Goal: Task Accomplishment & Management: Manage account settings

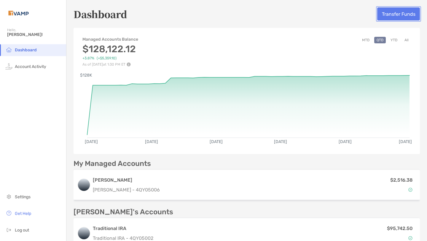
click at [407, 14] on button "Transfer Funds" at bounding box center [398, 13] width 43 height 13
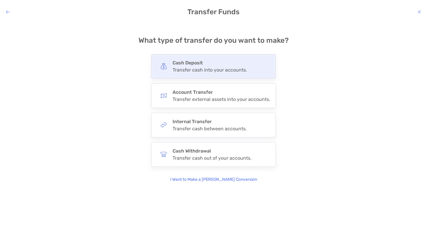
click at [225, 60] on h4 "Cash Deposit" at bounding box center [209, 63] width 74 height 6
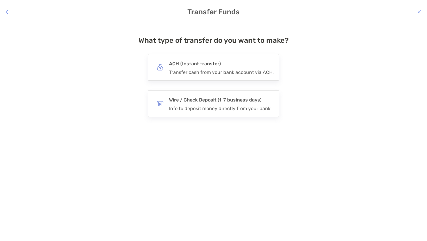
click at [225, 60] on h4 "ACH (Instant transfer)" at bounding box center [221, 64] width 105 height 8
click at [0, 0] on input "***" at bounding box center [0, 0] width 0 height 0
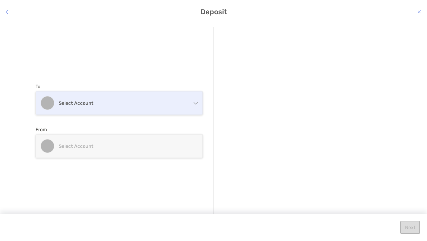
click at [172, 103] on h4 "Select account" at bounding box center [123, 103] width 128 height 6
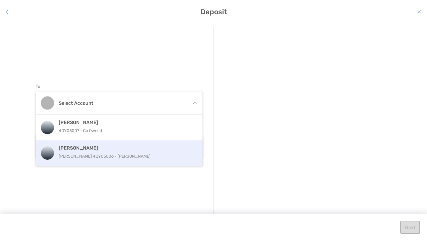
click at [157, 152] on div "[PERSON_NAME] [PERSON_NAME] 4QY05006 - [PERSON_NAME]" at bounding box center [126, 153] width 134 height 16
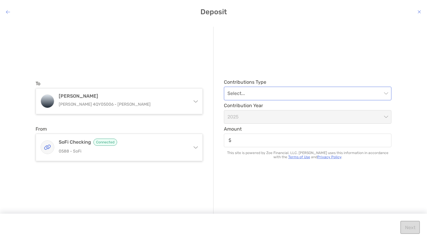
click at [267, 94] on input "modal" at bounding box center [304, 93] width 154 height 13
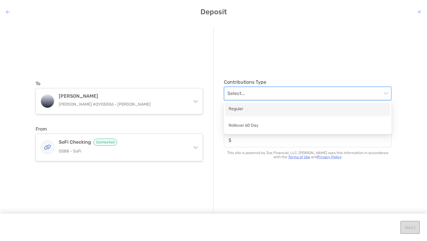
click at [265, 111] on div "Regular" at bounding box center [307, 108] width 158 height 7
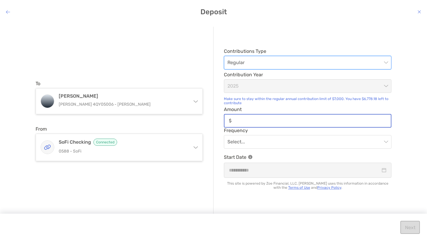
click at [261, 122] on input "Amount" at bounding box center [312, 120] width 157 height 5
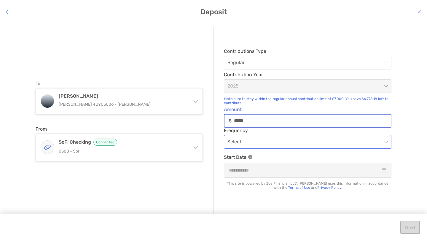
type input "*****"
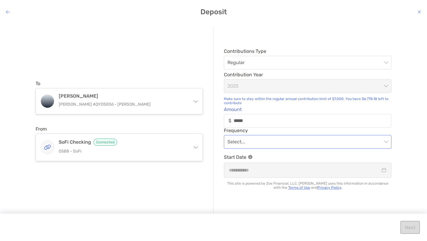
click at [267, 141] on input "modal" at bounding box center [304, 141] width 154 height 13
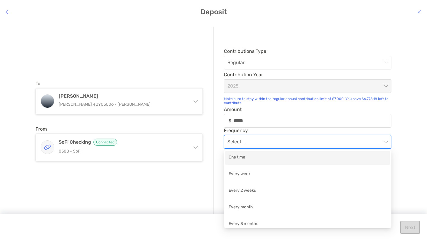
click at [254, 155] on div "One time" at bounding box center [307, 157] width 158 height 7
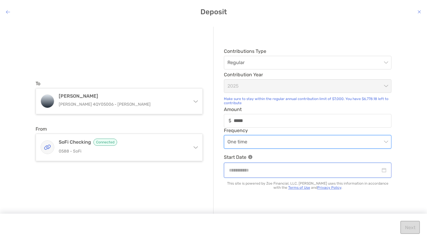
click at [329, 170] on input "modal" at bounding box center [304, 169] width 151 height 7
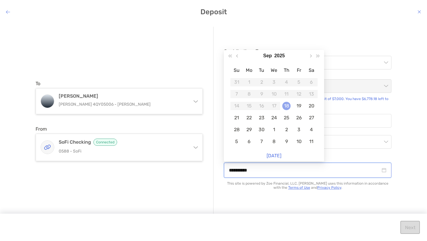
type input "**********"
click at [289, 106] on div "18" at bounding box center [286, 106] width 8 height 8
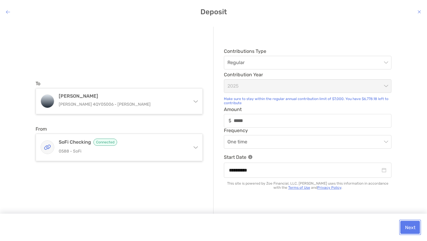
click at [411, 225] on button "Next" at bounding box center [410, 226] width 20 height 13
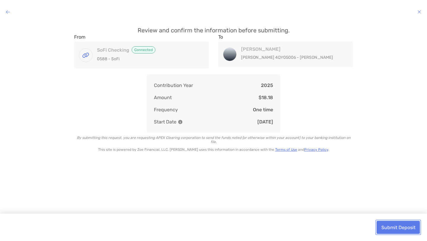
click at [411, 225] on button "Submit Deposit" at bounding box center [397, 226] width 43 height 13
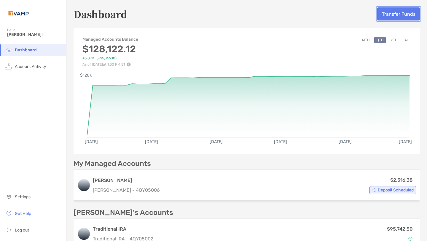
click at [388, 20] on button "Transfer Funds" at bounding box center [398, 13] width 43 height 13
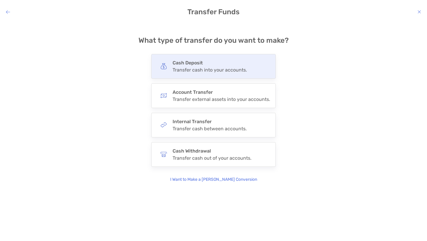
click at [239, 69] on div "Transfer cash into your accounts." at bounding box center [209, 70] width 74 height 6
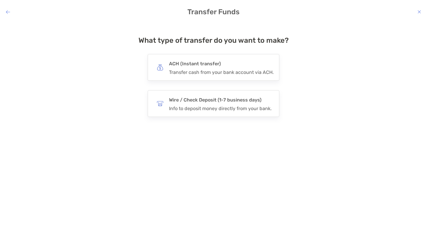
click at [239, 69] on div "ACH (Instant transfer) Transfer cash from your bank account via ACH." at bounding box center [221, 67] width 105 height 15
click at [0, 0] on input "***" at bounding box center [0, 0] width 0 height 0
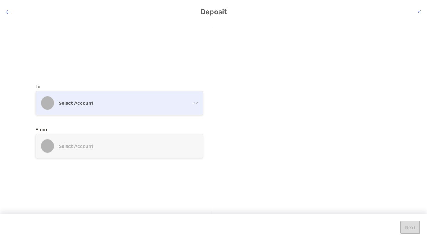
click at [143, 104] on h4 "Select account" at bounding box center [123, 103] width 128 height 6
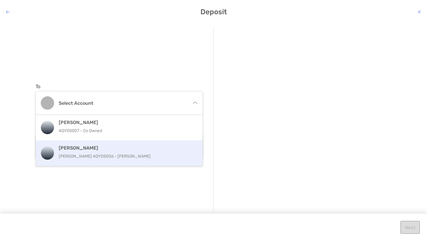
click at [137, 145] on h4 "[PERSON_NAME]" at bounding box center [126, 148] width 134 height 6
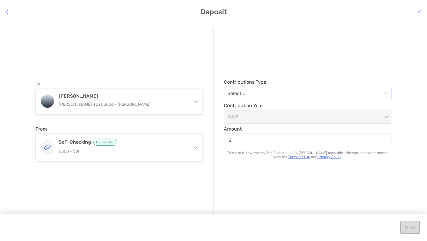
click at [243, 98] on input "modal" at bounding box center [304, 93] width 154 height 13
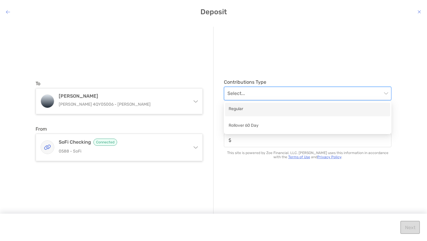
click at [244, 112] on div "Regular" at bounding box center [307, 108] width 158 height 7
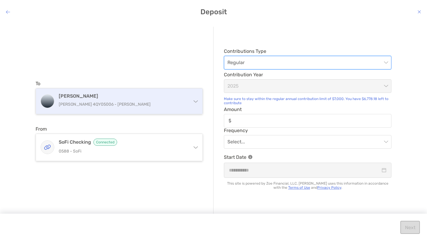
click at [187, 98] on div "[PERSON_NAME] [PERSON_NAME] 4QY05006 - [PERSON_NAME]" at bounding box center [119, 100] width 166 height 25
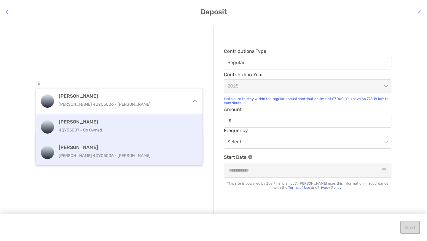
click at [161, 124] on h4 "[PERSON_NAME]" at bounding box center [126, 122] width 134 height 6
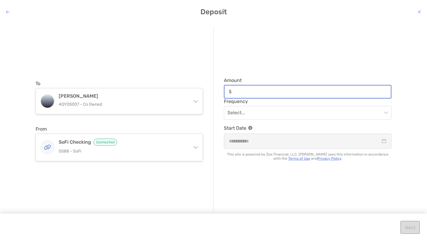
click at [276, 94] on input "Amount" at bounding box center [312, 91] width 157 height 5
type input "*****"
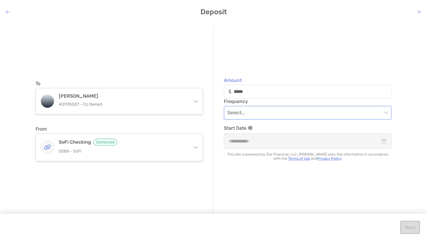
click at [287, 115] on input "modal" at bounding box center [304, 112] width 154 height 13
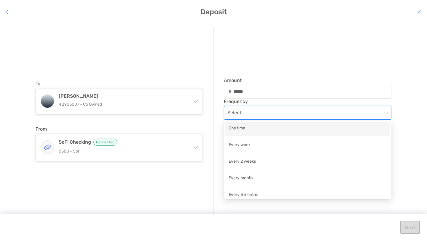
click at [281, 126] on div "One time" at bounding box center [307, 128] width 158 height 7
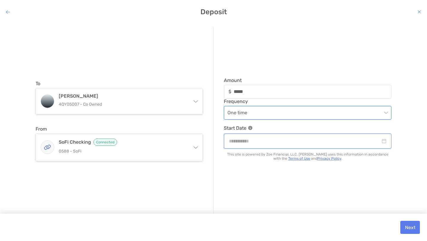
click at [281, 139] on input "modal" at bounding box center [304, 140] width 151 height 7
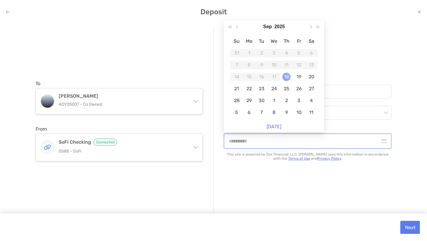
type input "**********"
click at [284, 79] on div "18" at bounding box center [286, 77] width 8 height 8
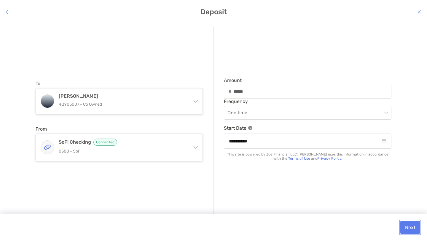
click at [407, 226] on button "Next" at bounding box center [410, 226] width 20 height 13
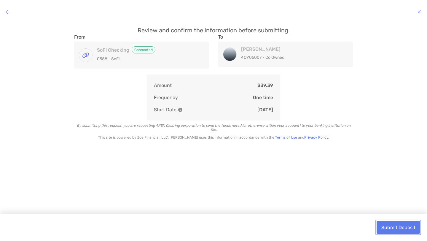
click at [407, 226] on button "Submit Deposit" at bounding box center [397, 226] width 43 height 13
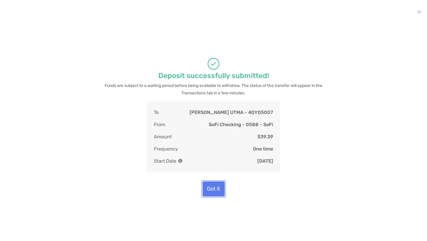
click at [205, 193] on button "Got it" at bounding box center [213, 188] width 22 height 15
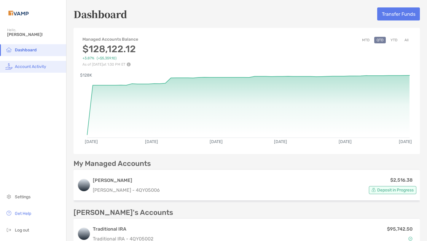
click at [38, 65] on span "Account Activity" at bounding box center [30, 66] width 31 height 5
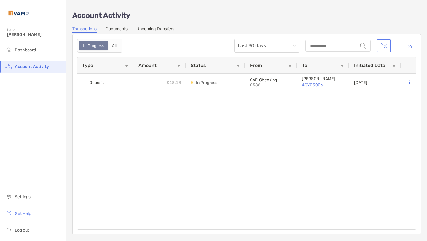
scroll to position [1, 0]
click at [152, 30] on link "Upcoming Transfers" at bounding box center [155, 30] width 38 height 7
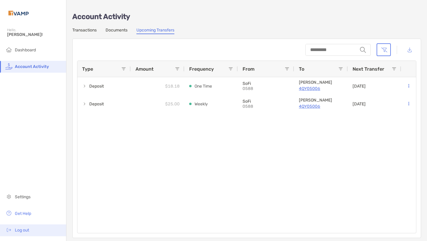
click at [17, 229] on span "Log out" at bounding box center [22, 229] width 14 height 5
